Goal: Task Accomplishment & Management: Manage account settings

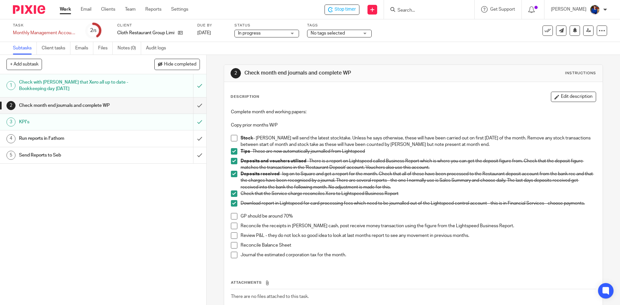
click at [233, 138] on span at bounding box center [234, 138] width 6 height 6
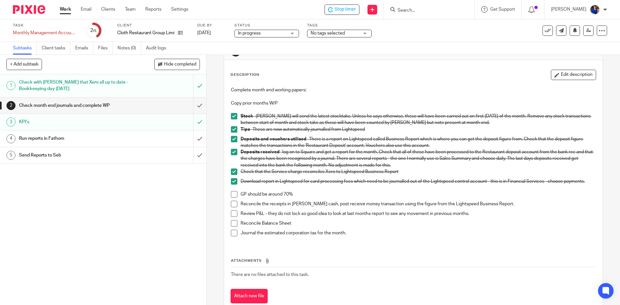
scroll to position [32, 0]
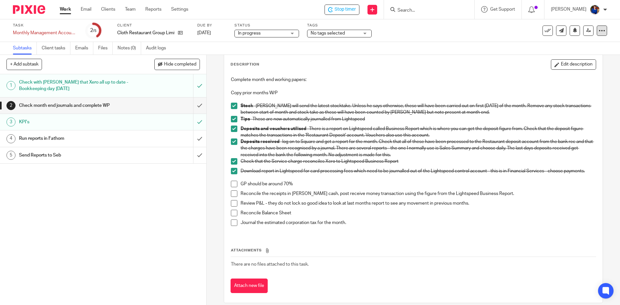
click at [599, 31] on icon at bounding box center [602, 30] width 6 height 6
click at [233, 213] on span at bounding box center [234, 213] width 6 height 6
click at [234, 220] on span at bounding box center [234, 223] width 6 height 6
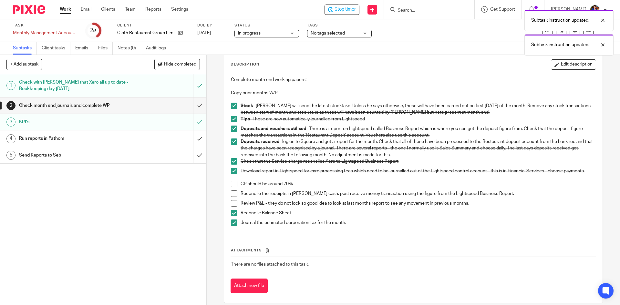
click at [234, 192] on span at bounding box center [234, 193] width 6 height 6
click at [233, 201] on span at bounding box center [234, 203] width 6 height 6
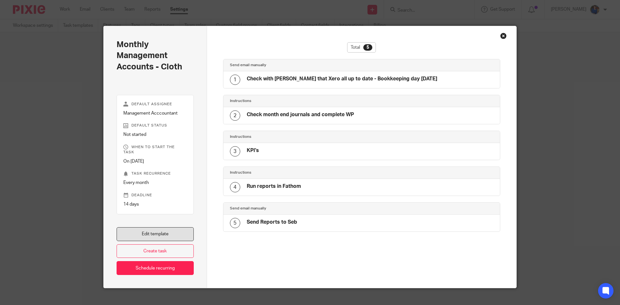
click at [153, 227] on link "Edit template" at bounding box center [155, 234] width 77 height 14
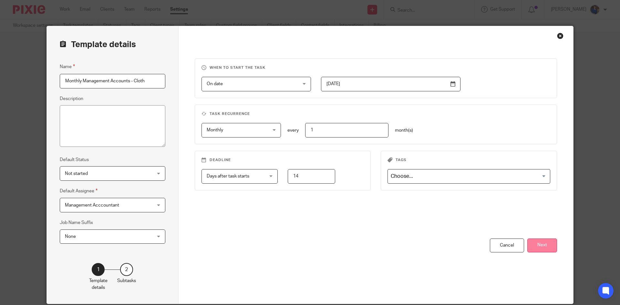
click at [537, 248] on button "Next" at bounding box center [542, 246] width 30 height 14
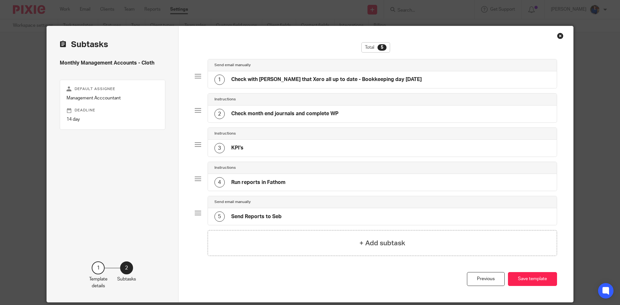
click at [330, 112] on h4 "Check month end journals and complete WP" at bounding box center [284, 113] width 107 height 7
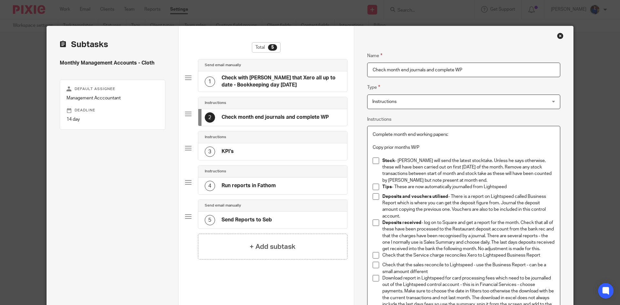
click at [416, 215] on p "Deposits and vouchers utilised - There is a report on Lightspeed called Busines…" at bounding box center [468, 206] width 172 height 26
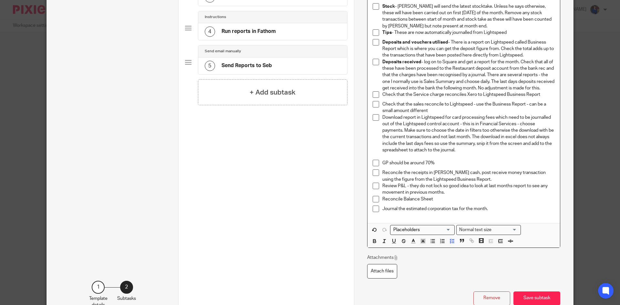
scroll to position [203, 0]
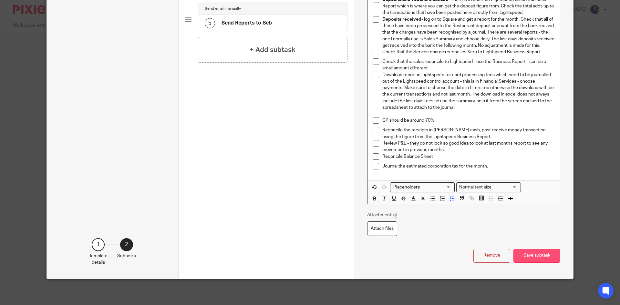
click at [538, 255] on button "Save subtask" at bounding box center [536, 256] width 47 height 14
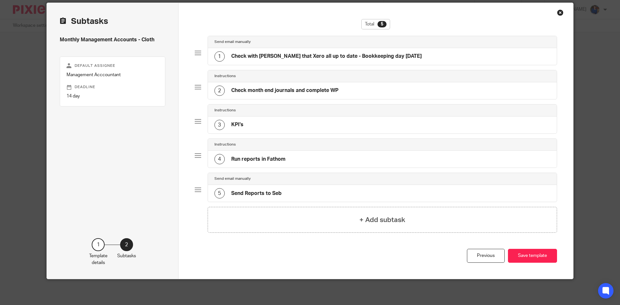
scroll to position [23, 0]
click at [528, 257] on button "Save template" at bounding box center [532, 256] width 49 height 14
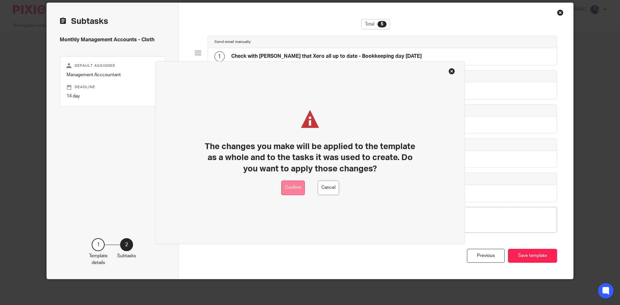
click at [296, 184] on button "Confirm" at bounding box center [293, 187] width 24 height 15
